Goal: Information Seeking & Learning: Learn about a topic

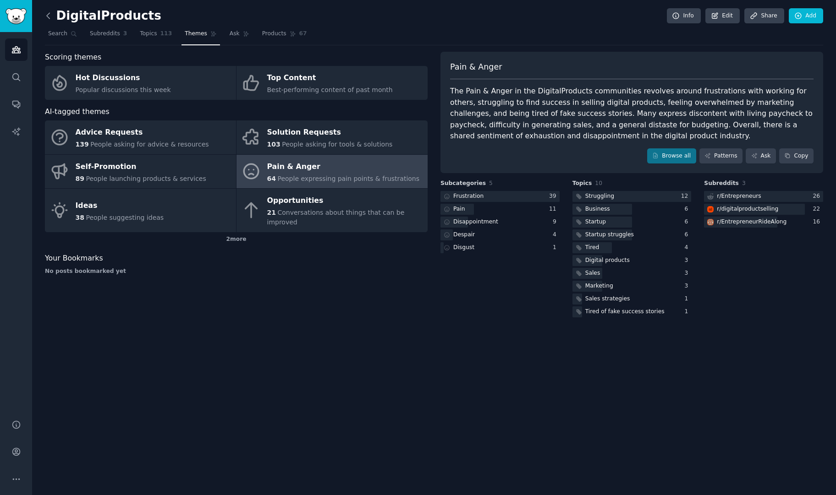
click at [48, 15] on icon at bounding box center [49, 16] width 10 height 10
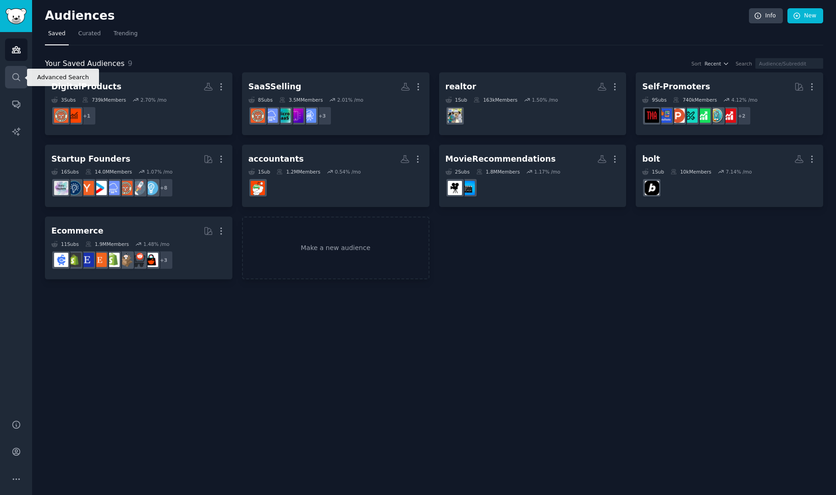
click at [14, 72] on icon "Sidebar" at bounding box center [16, 77] width 10 height 10
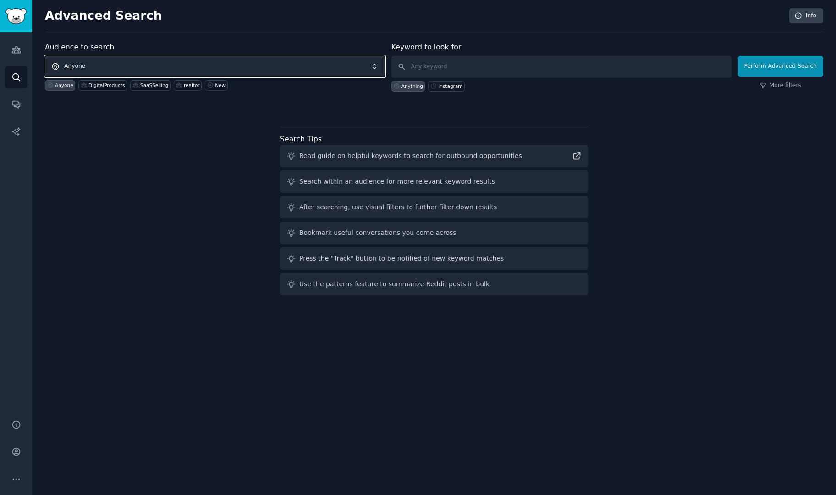
click at [161, 67] on span "Anyone" at bounding box center [215, 66] width 340 height 21
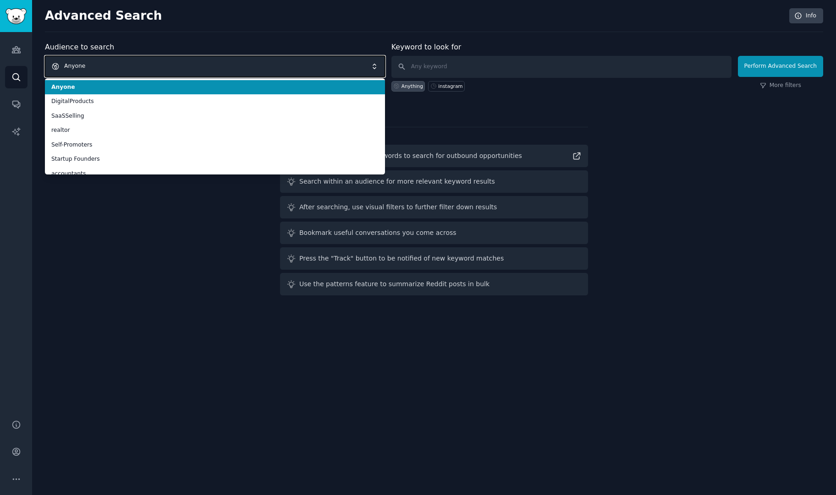
click at [161, 67] on span "Anyone" at bounding box center [215, 66] width 340 height 21
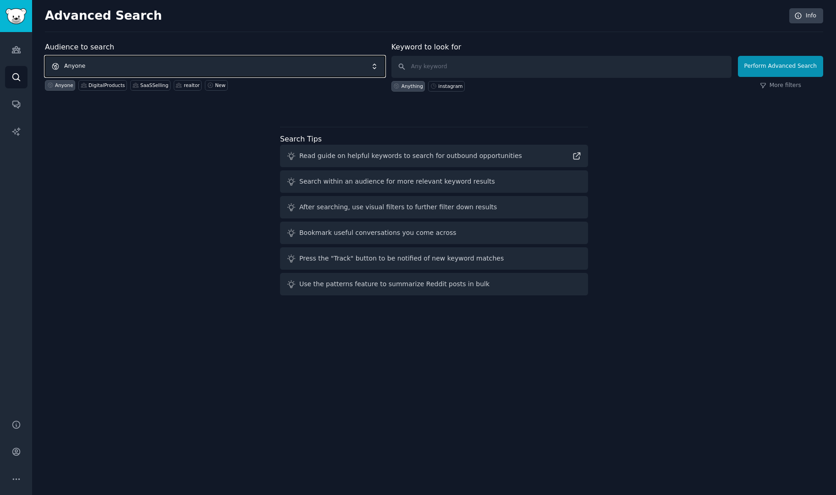
click at [161, 67] on span "Anyone" at bounding box center [215, 66] width 340 height 21
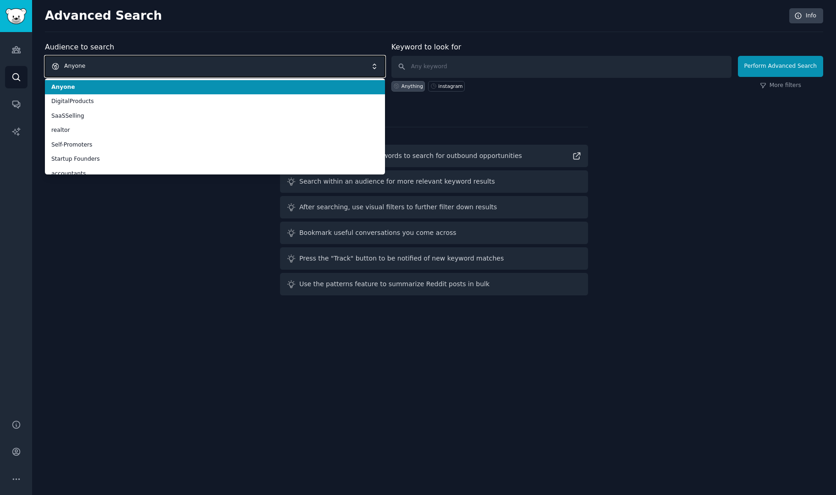
click at [161, 67] on span "Anyone" at bounding box center [215, 66] width 340 height 21
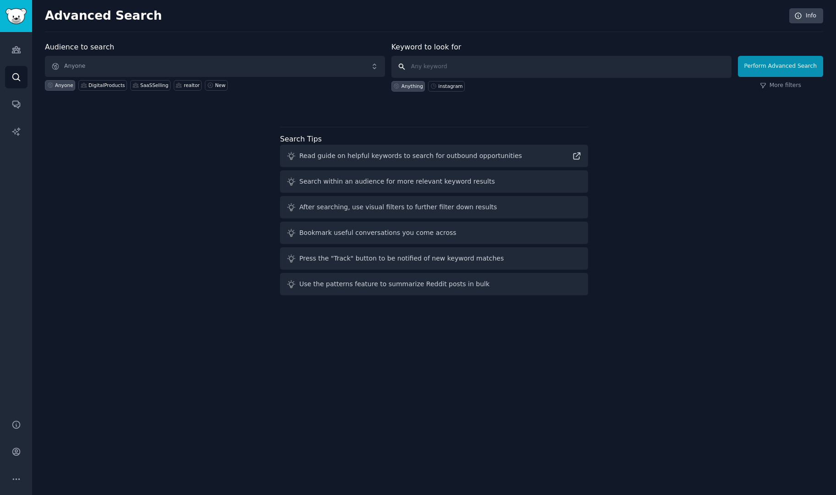
click at [444, 63] on input "text" at bounding box center [561, 67] width 340 height 22
type input "carbi"
click at [5, 427] on link "Help" at bounding box center [16, 425] width 22 height 22
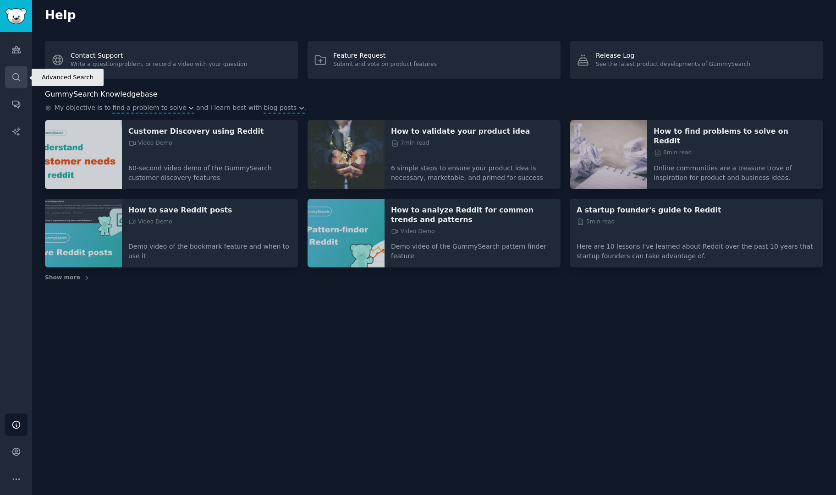
click at [16, 83] on link "Search" at bounding box center [16, 77] width 22 height 22
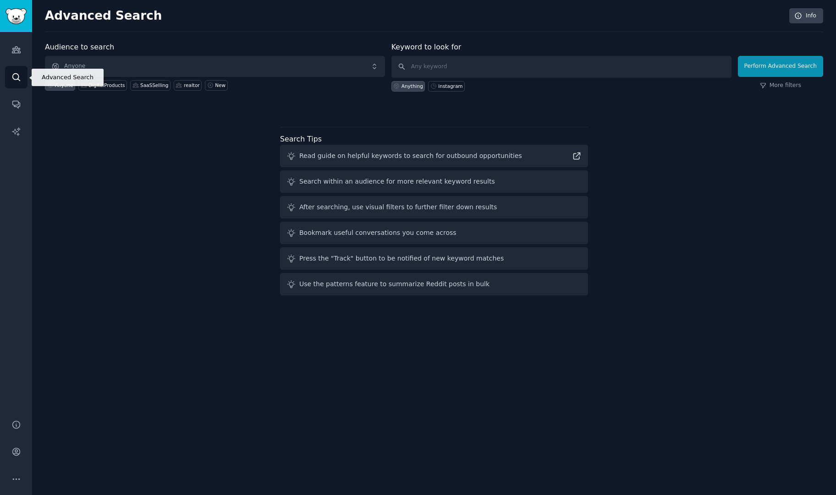
click at [16, 72] on icon "Sidebar" at bounding box center [16, 77] width 10 height 10
click at [314, 313] on div "Advanced Search Info Audience to search Anyone Anyone DigitalProducts SaaSSelli…" at bounding box center [434, 247] width 804 height 495
click at [437, 65] on input "text" at bounding box center [561, 67] width 340 height 22
type input "carbidding"
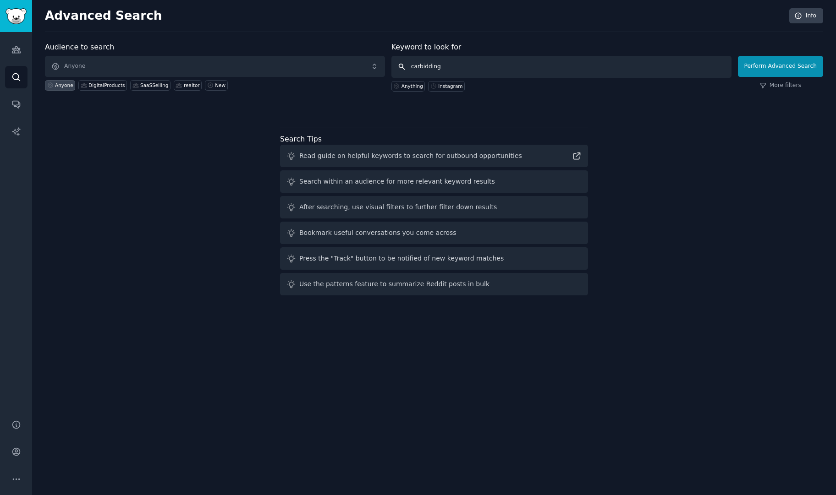
click button "Perform Advanced Search" at bounding box center [780, 66] width 85 height 21
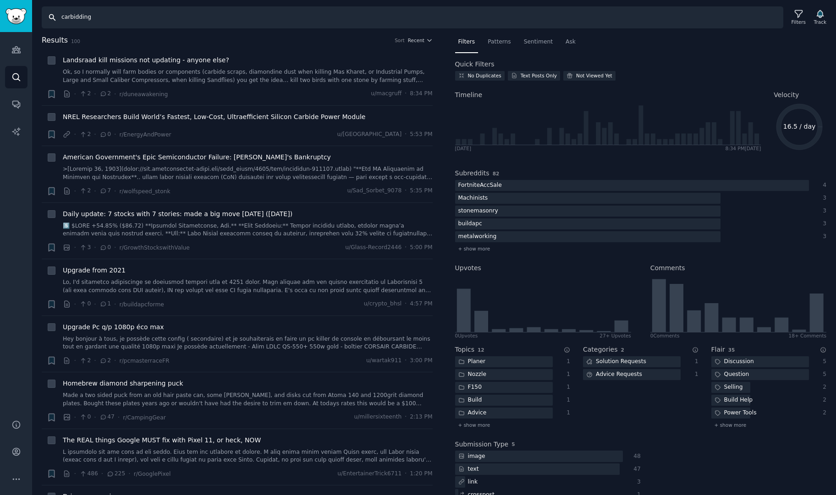
click at [132, 21] on input "carbidding" at bounding box center [412, 17] width 741 height 22
type input "copart"
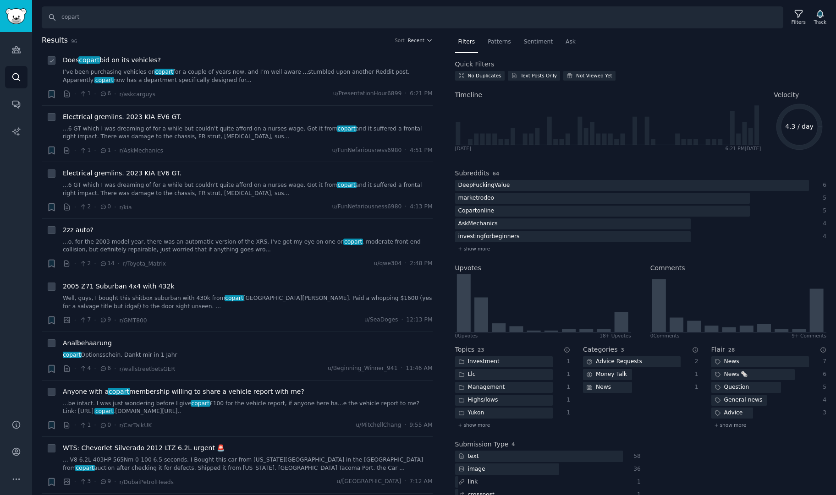
click at [113, 62] on span "Does copart bid on its vehicles?" at bounding box center [112, 60] width 98 height 10
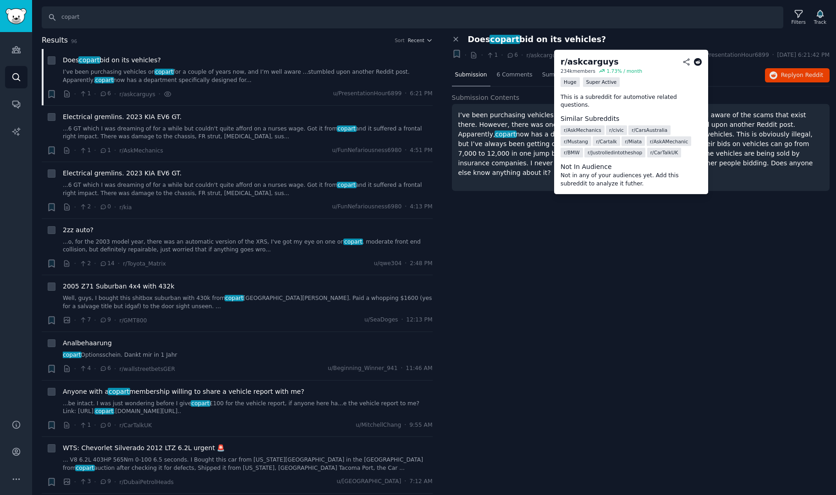
click at [585, 61] on div "r/ askcarguys" at bounding box center [589, 61] width 58 height 11
click at [696, 61] on icon at bounding box center [698, 62] width 8 height 8
click at [534, 57] on span "r/askcarguys" at bounding box center [544, 55] width 36 height 6
click at [537, 57] on span "r/askcarguys" at bounding box center [544, 55] width 36 height 6
click at [534, 56] on span "r/askcarguys" at bounding box center [544, 55] width 36 height 6
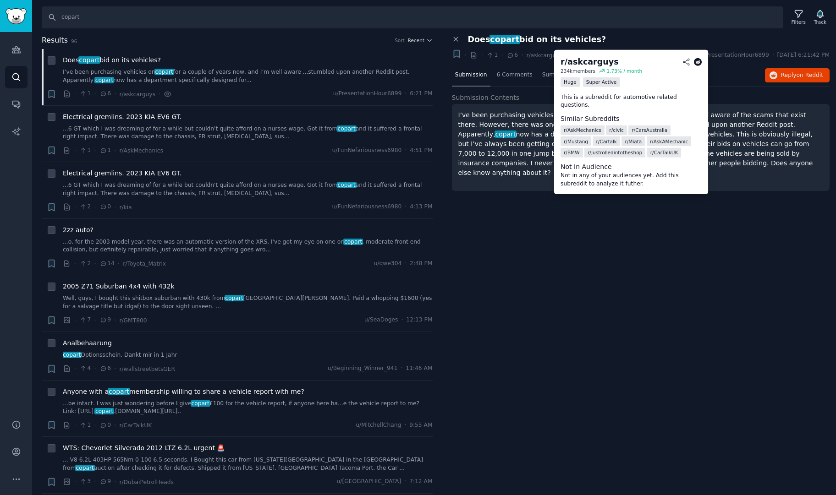
click at [685, 61] on icon at bounding box center [686, 62] width 6 height 6
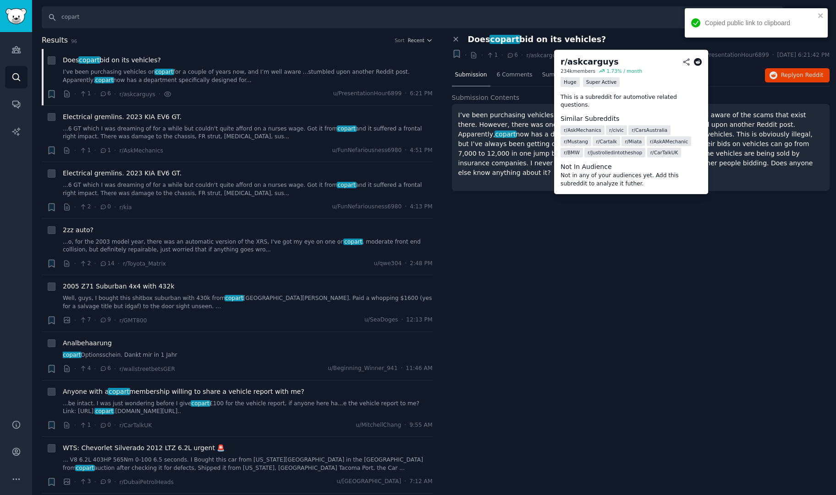
click at [583, 64] on div "r/ askcarguys" at bounding box center [589, 61] width 58 height 11
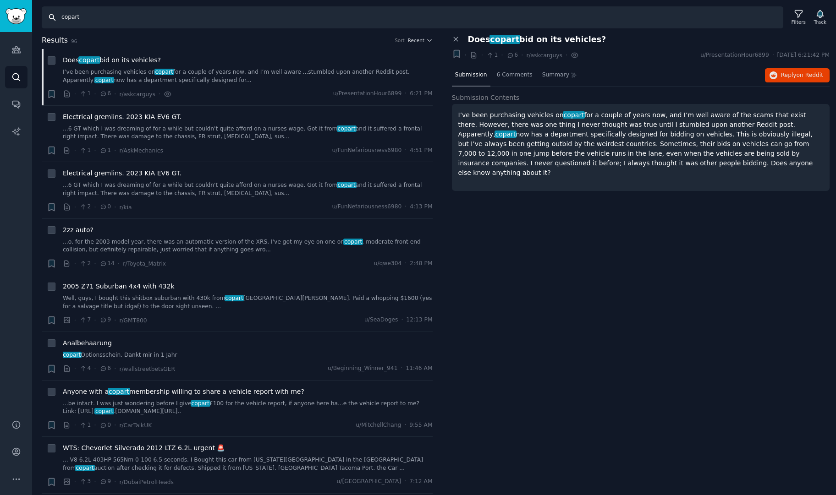
click at [223, 14] on input "copart" at bounding box center [412, 17] width 741 height 22
click at [16, 49] on icon "Sidebar" at bounding box center [16, 50] width 10 height 10
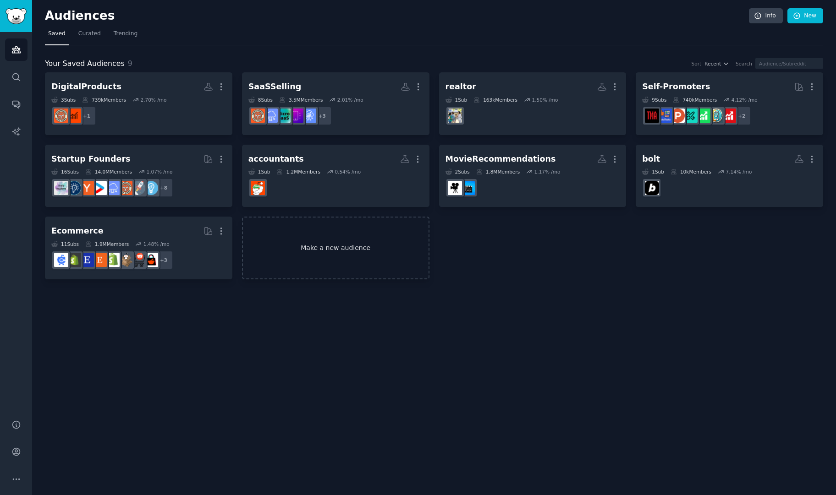
click at [360, 249] on link "Make a new audience" at bounding box center [335, 248] width 187 height 63
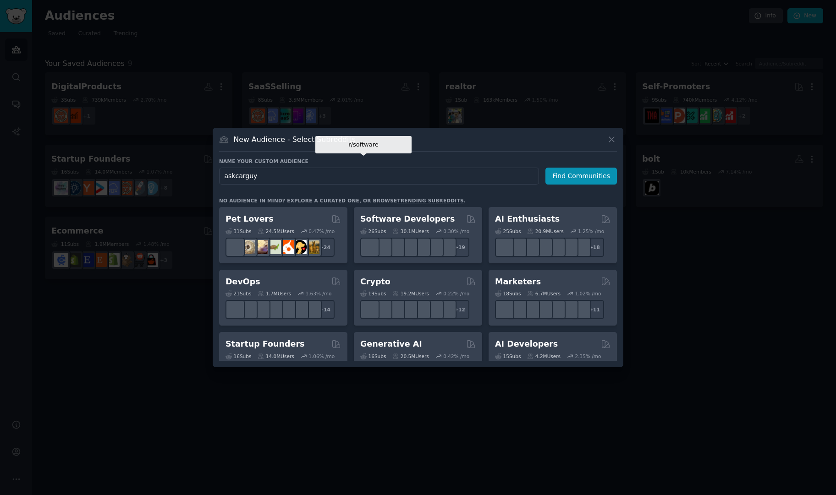
type input "askcarguys"
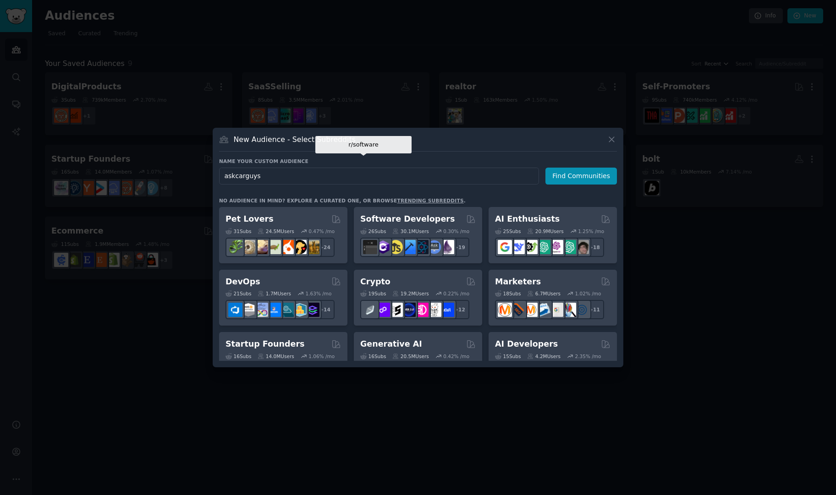
click button "Find Communities" at bounding box center [580, 176] width 71 height 17
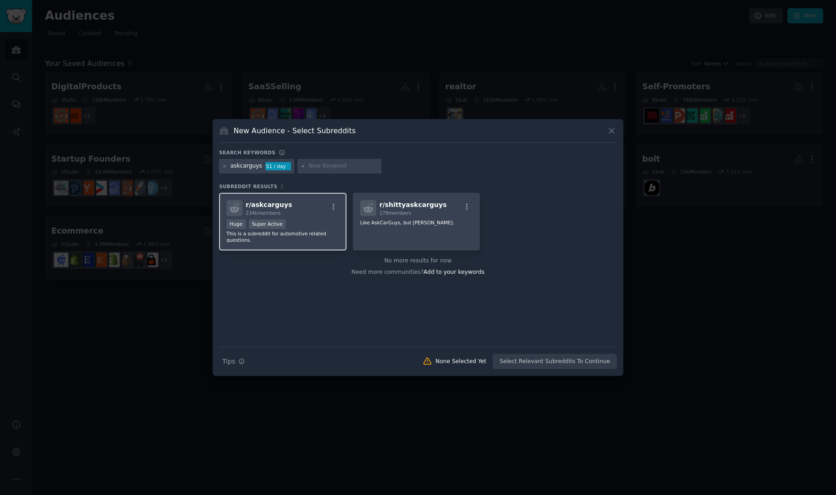
click at [292, 217] on div "r/ askcarguys 234k members Huge Super Active This is a subreddit for automotive…" at bounding box center [282, 222] width 127 height 58
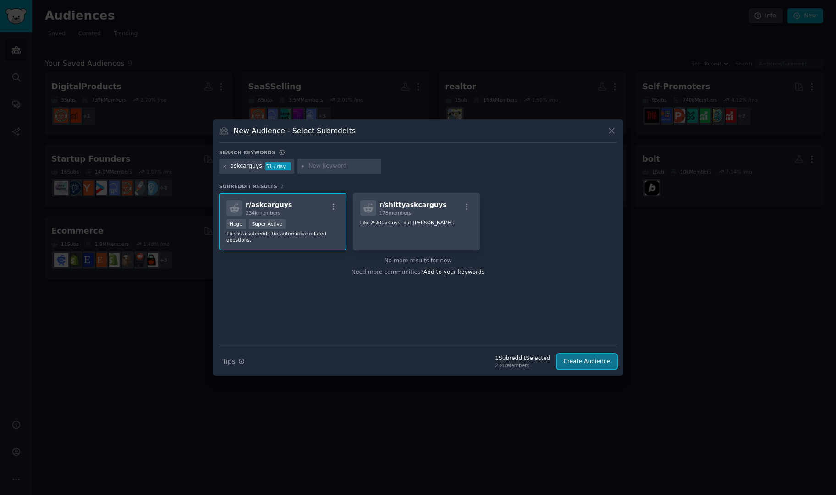
click at [582, 359] on button "Create Audience" at bounding box center [587, 362] width 60 height 16
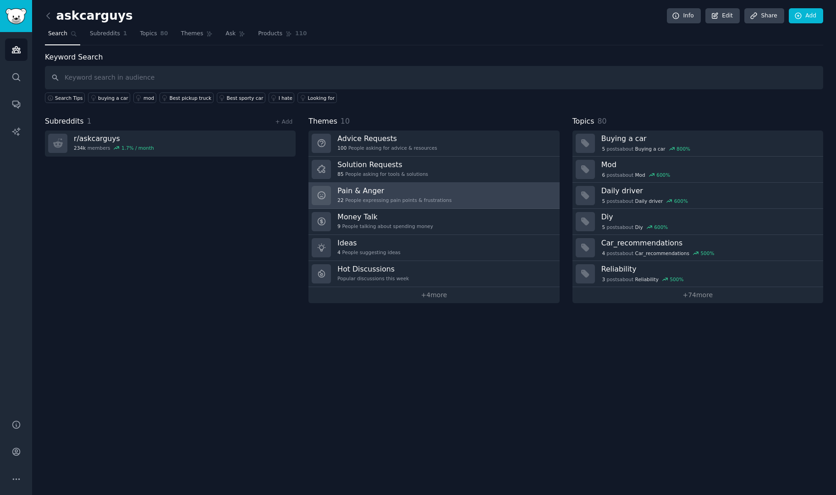
click at [402, 197] on div "22 People expressing pain points & frustrations" at bounding box center [394, 200] width 114 height 6
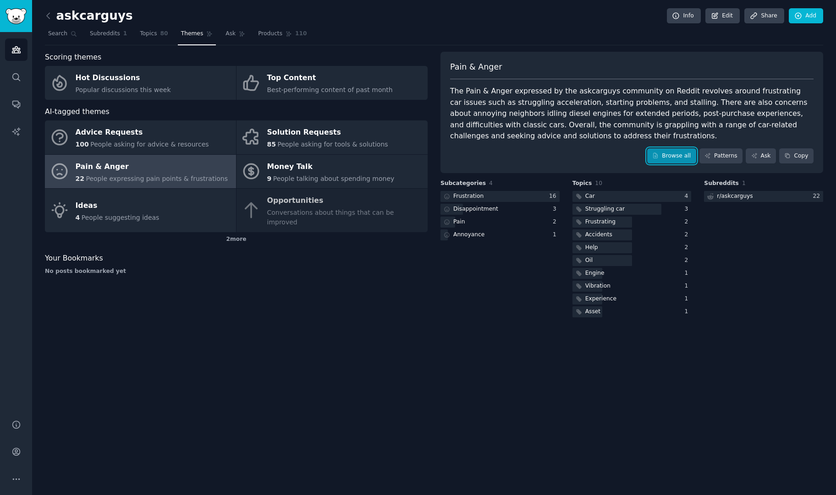
click at [672, 157] on link "Browse all" at bounding box center [671, 156] width 49 height 16
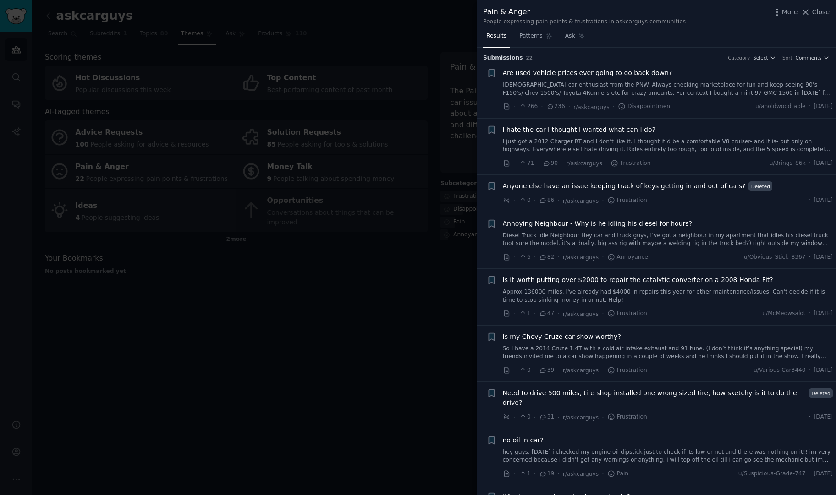
click at [369, 285] on div at bounding box center [418, 247] width 836 height 495
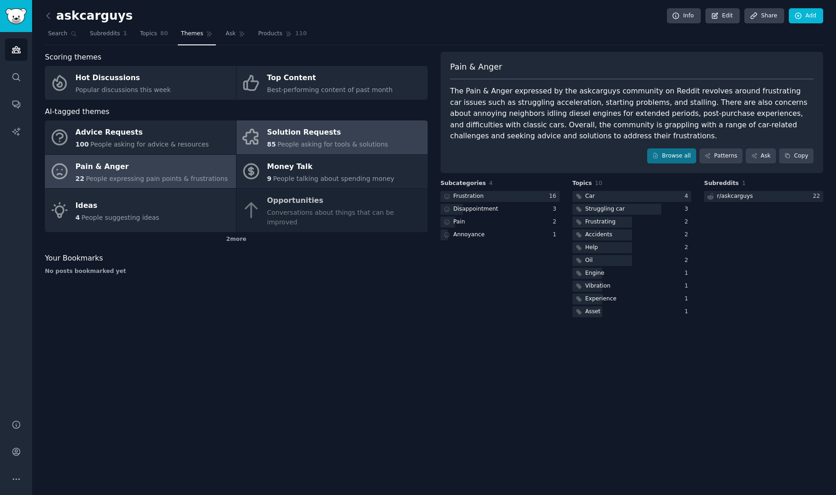
click at [293, 135] on div "Solution Requests" at bounding box center [327, 133] width 121 height 15
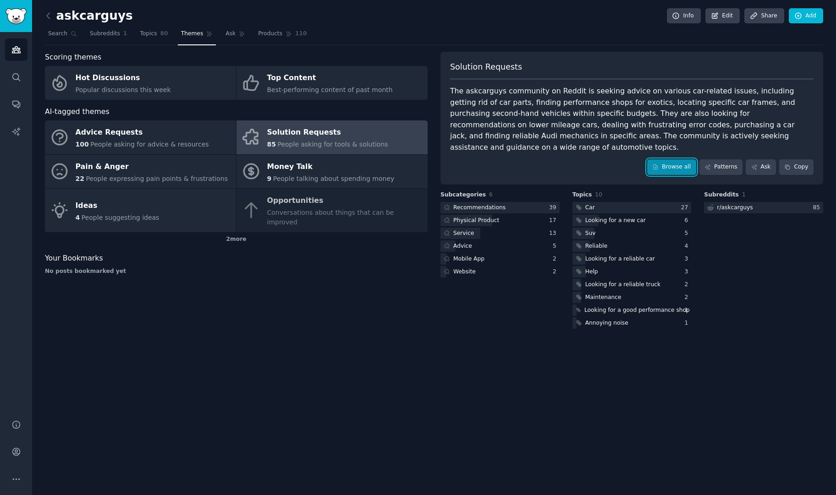
click at [672, 159] on link "Browse all" at bounding box center [671, 167] width 49 height 16
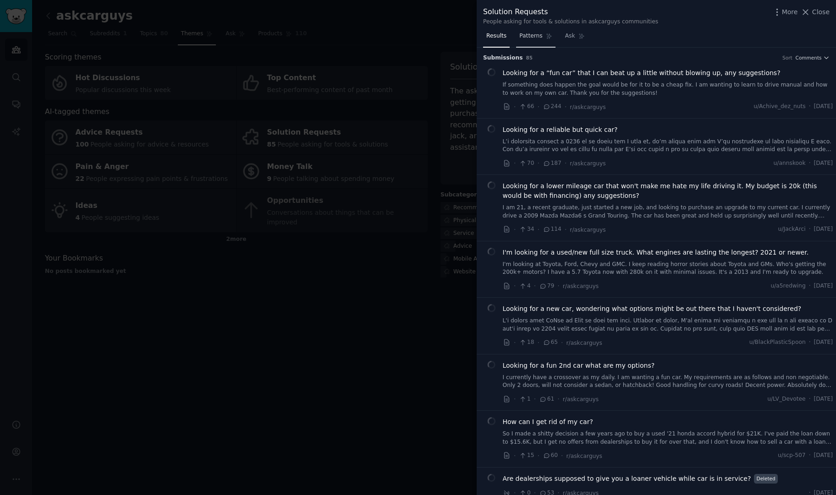
click at [528, 44] on link "Patterns" at bounding box center [535, 38] width 39 height 19
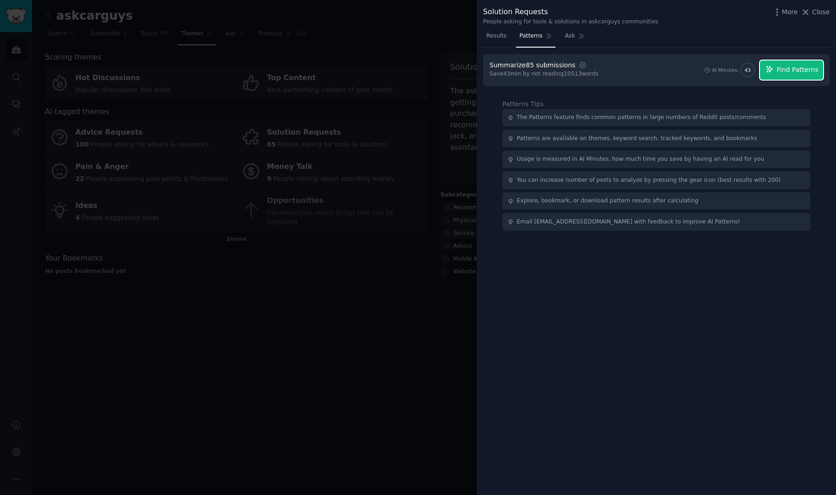
click at [805, 71] on span "Find Patterns" at bounding box center [798, 70] width 42 height 10
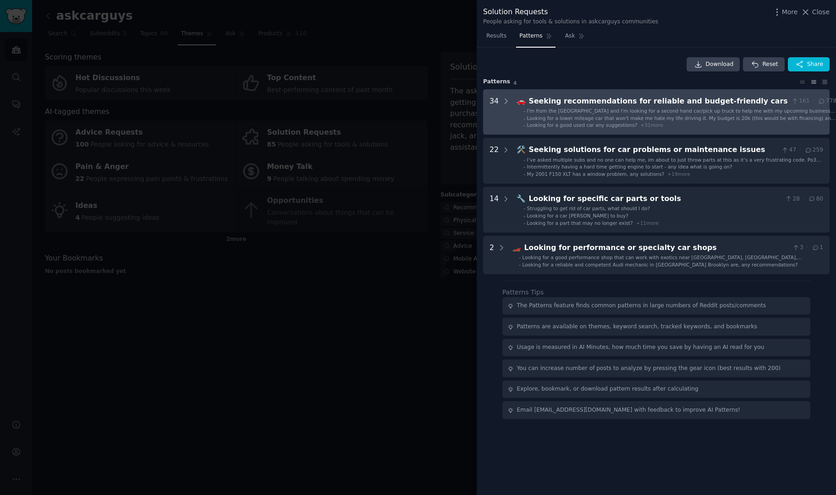
click at [554, 125] on span "Looking for a good used car any suggestions?" at bounding box center [582, 124] width 110 height 5
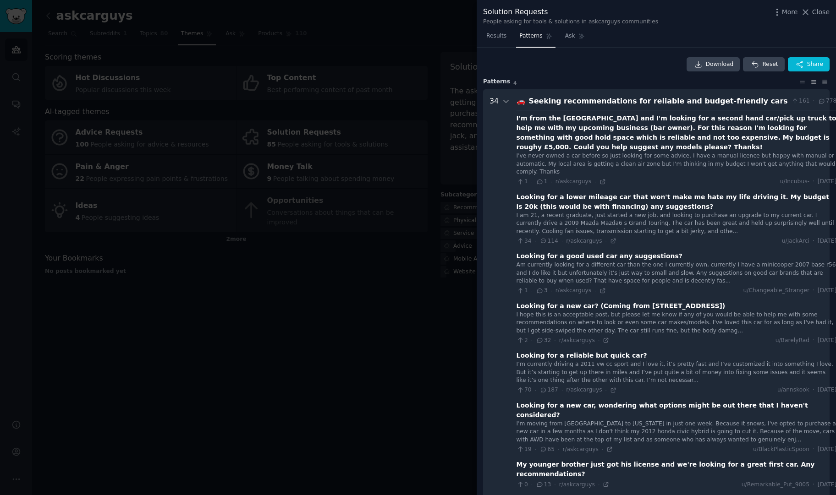
scroll to position [42, 0]
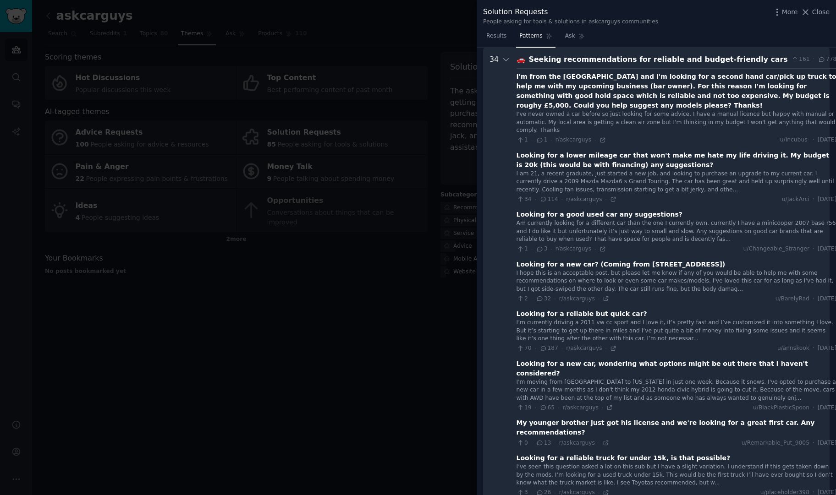
click at [406, 139] on div at bounding box center [418, 247] width 836 height 495
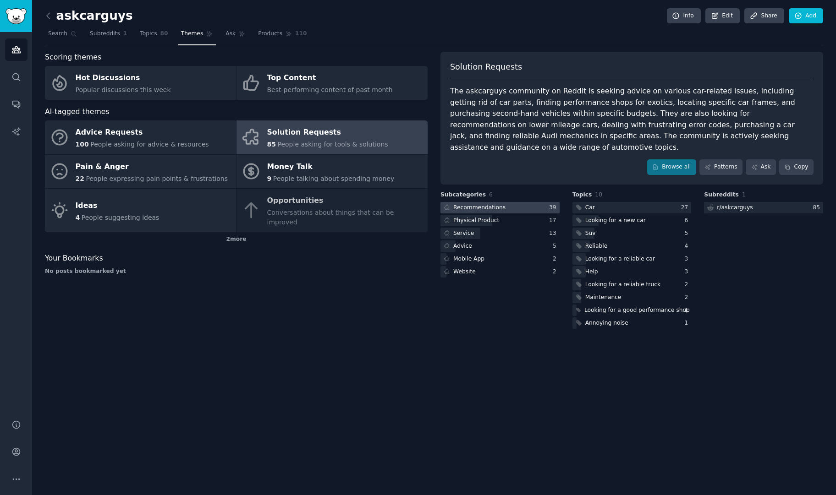
click at [467, 204] on div "Recommendations" at bounding box center [479, 208] width 52 height 8
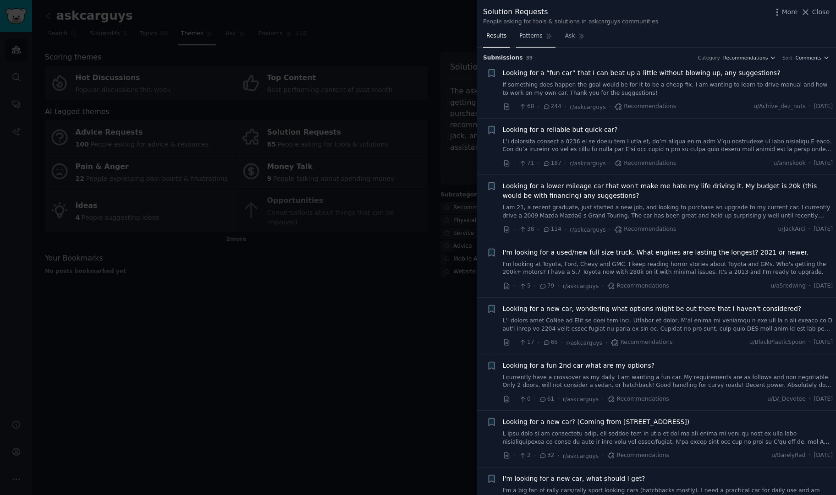
click at [520, 43] on link "Patterns" at bounding box center [535, 38] width 39 height 19
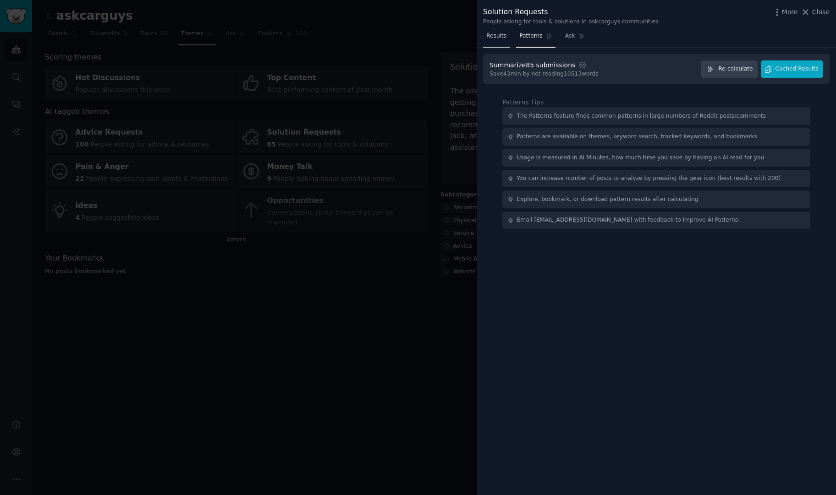
click at [488, 36] on span "Results" at bounding box center [496, 36] width 20 height 8
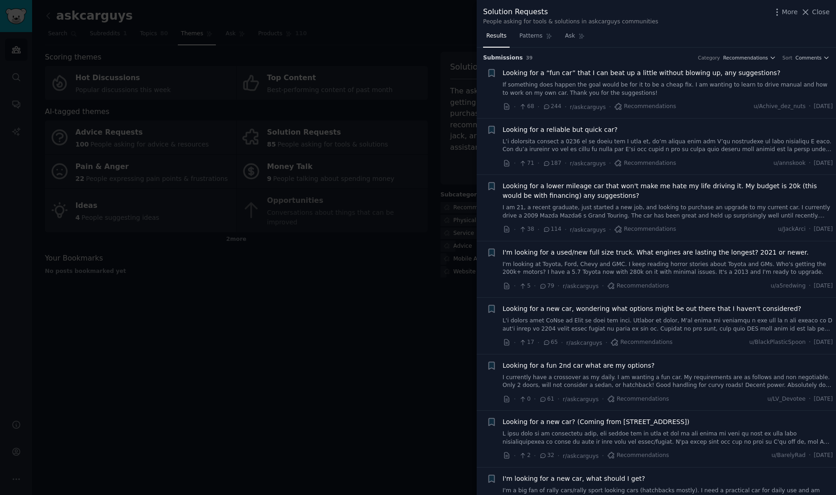
click at [316, 233] on div at bounding box center [418, 247] width 836 height 495
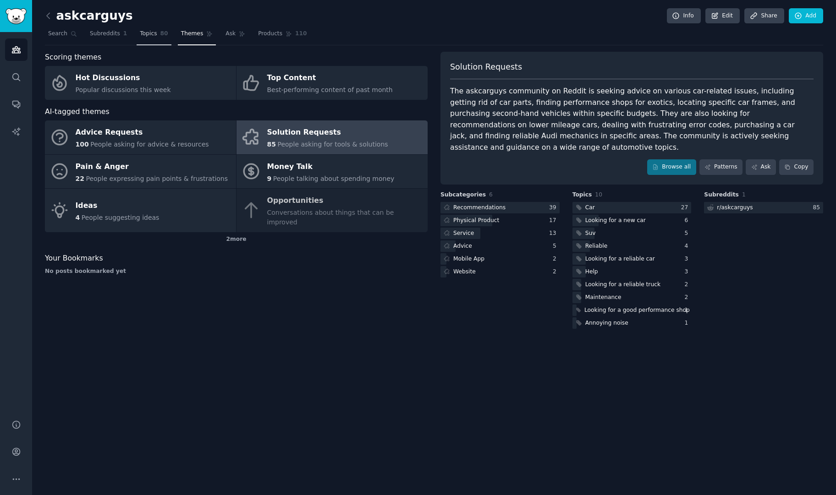
click at [149, 33] on span "Topics" at bounding box center [148, 34] width 17 height 8
